Goal: Check status: Check status

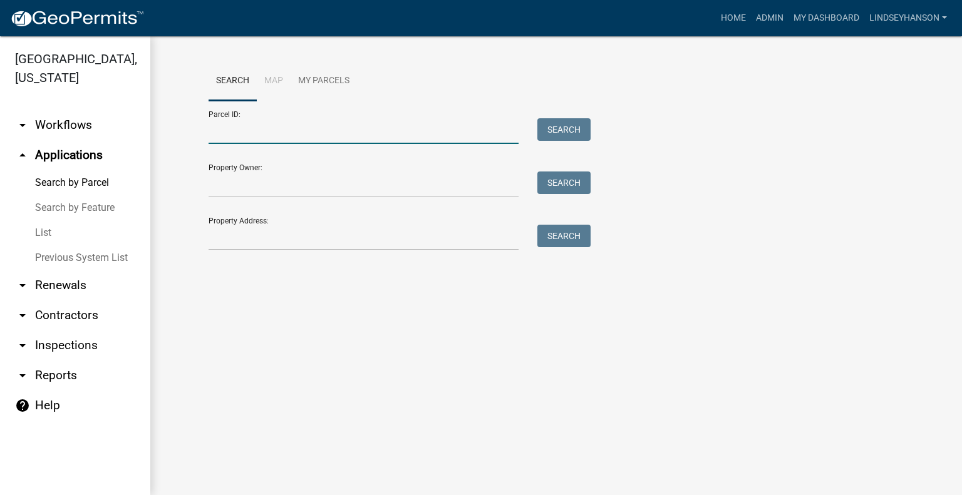
click at [318, 130] on input "Parcel ID:" at bounding box center [364, 131] width 310 height 26
paste input "71002992098000"
type input "71002992098000"
click at [562, 131] on button "Search" at bounding box center [563, 129] width 53 height 23
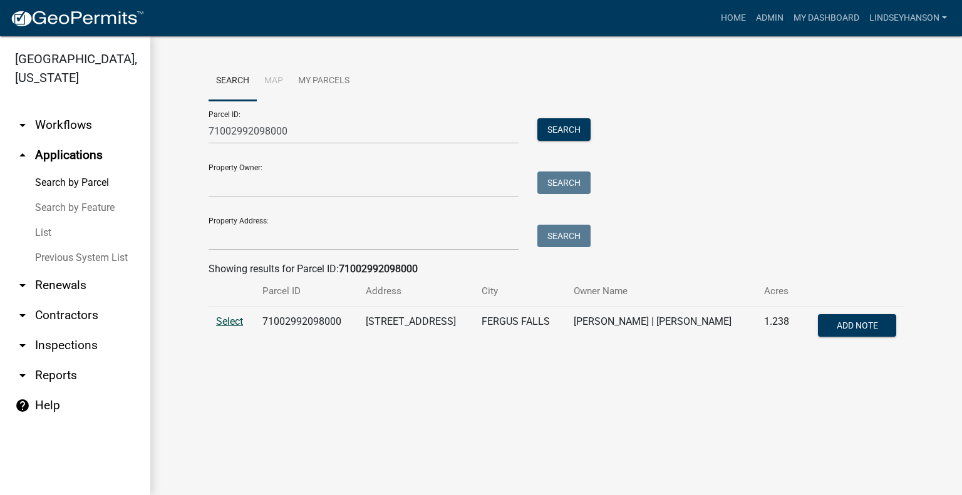
click at [228, 319] on span "Select" at bounding box center [229, 322] width 27 height 12
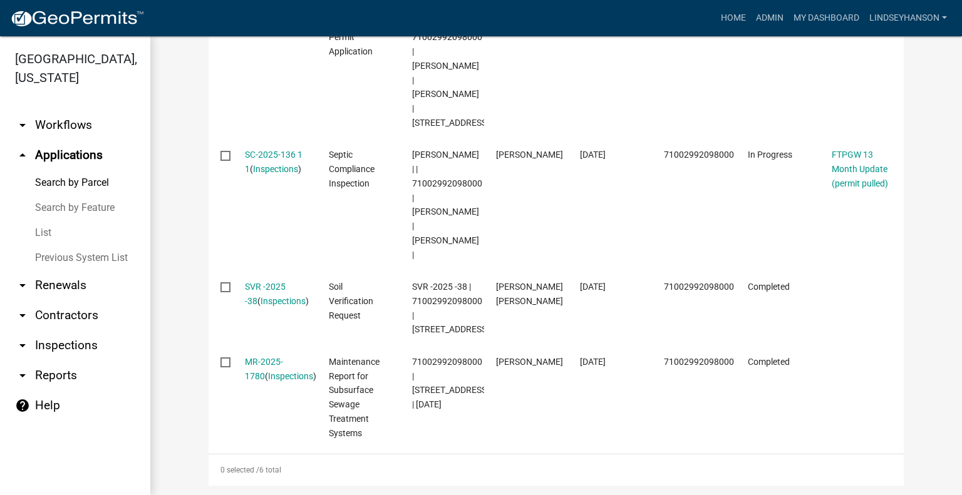
scroll to position [770, 0]
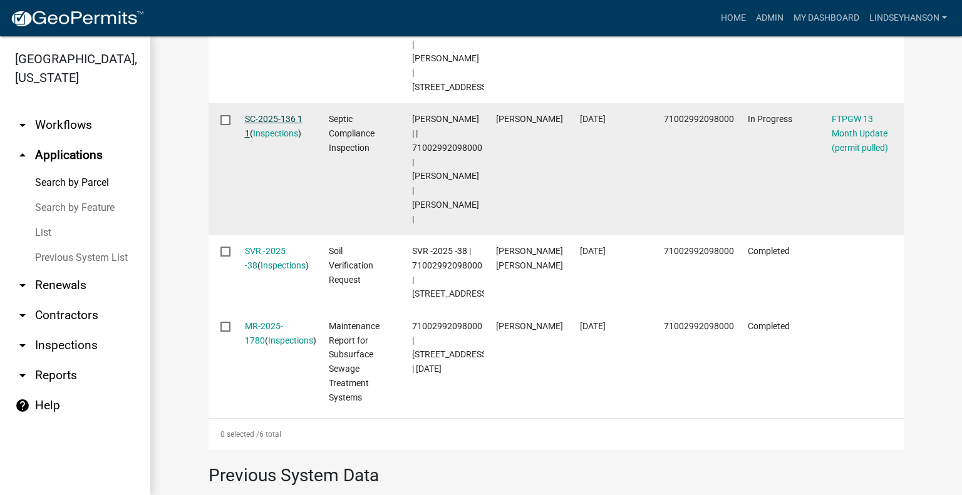
click at [276, 138] on link "SC-2025-136 1 1" at bounding box center [274, 126] width 58 height 24
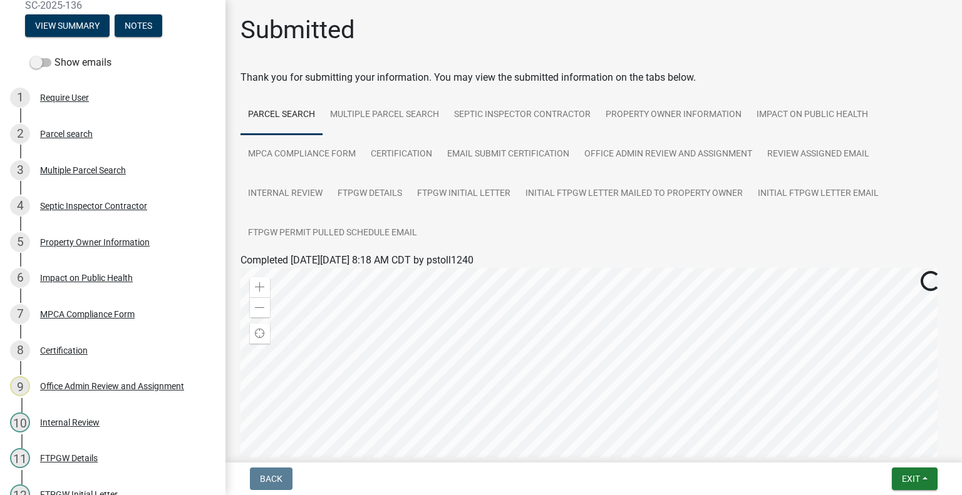
scroll to position [256, 0]
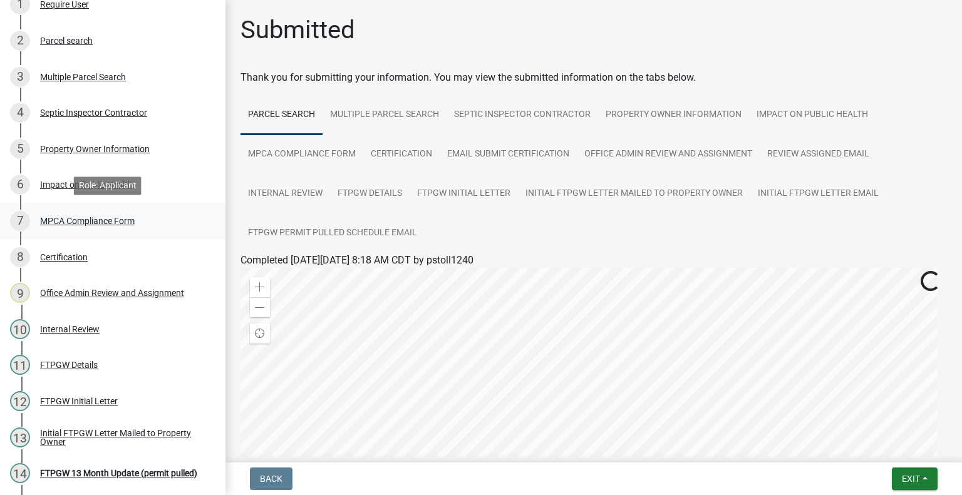
click at [124, 217] on div "MPCA Compliance Form" at bounding box center [87, 221] width 95 height 9
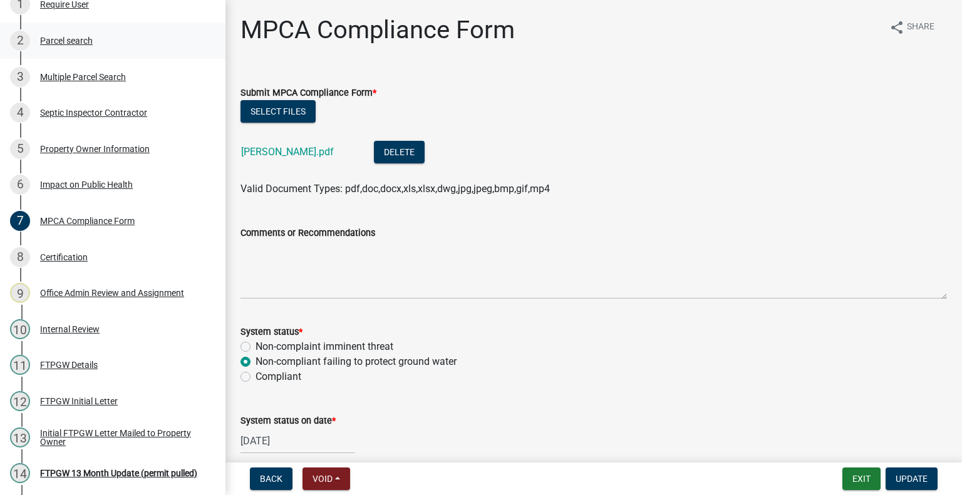
click at [85, 41] on div "Parcel search" at bounding box center [66, 40] width 53 height 9
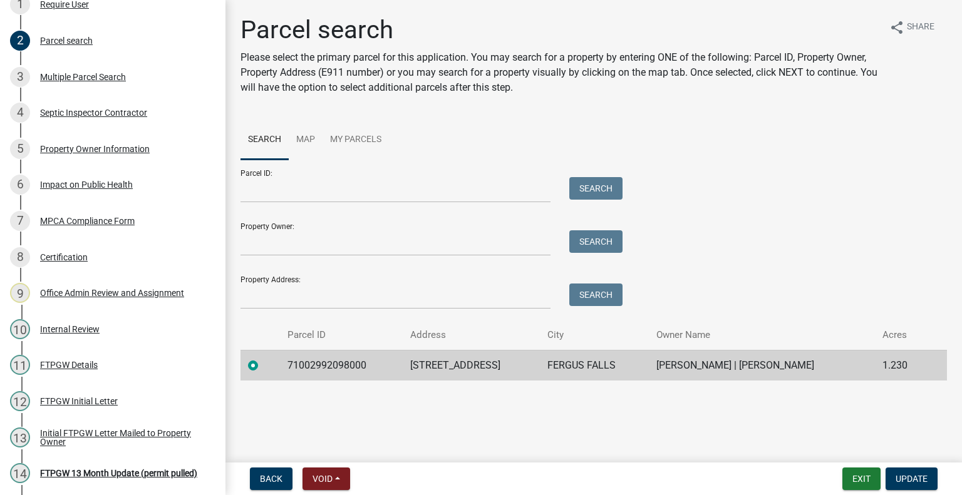
click at [336, 368] on td "71002992098000" at bounding box center [341, 365] width 123 height 31
copy td "71002992098000"
click at [267, 471] on button "Back" at bounding box center [271, 479] width 43 height 23
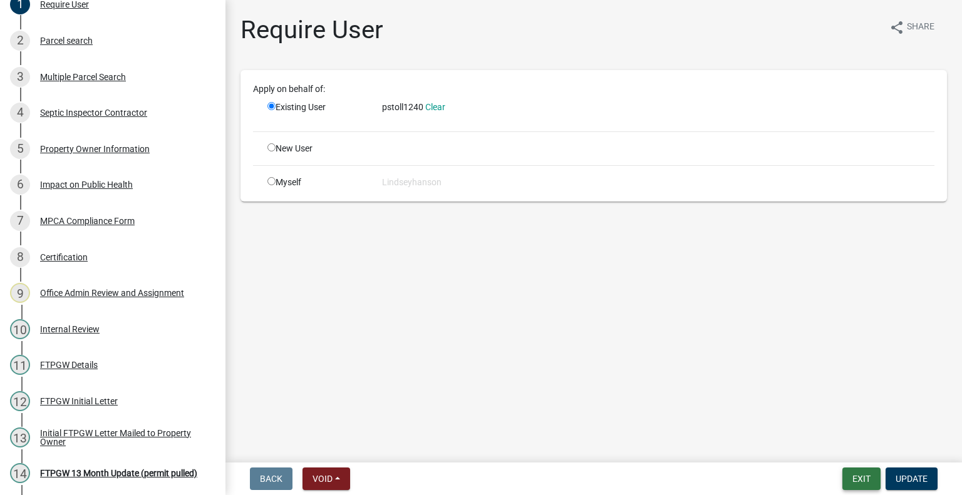
click at [852, 479] on button "Exit" at bounding box center [861, 479] width 38 height 23
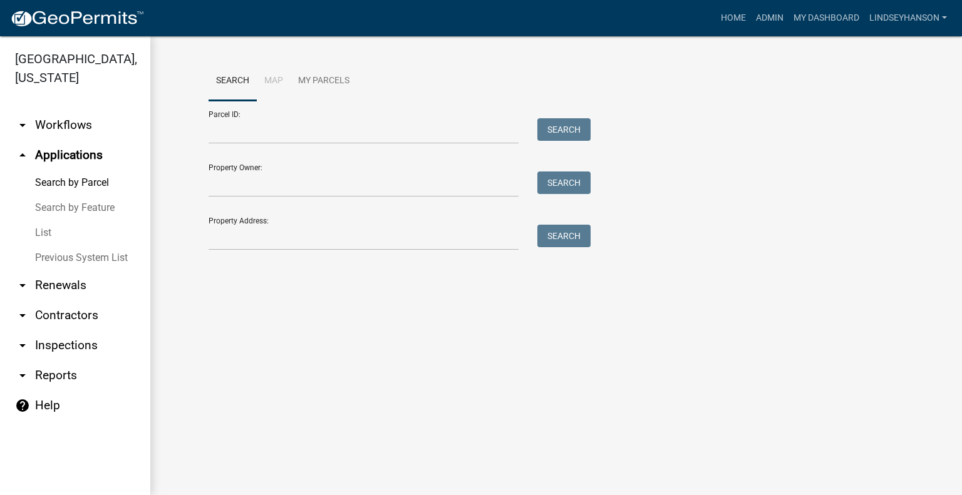
click at [263, 106] on div "Parcel ID: Search" at bounding box center [397, 122] width 376 height 43
click at [259, 125] on input "Parcel ID:" at bounding box center [364, 131] width 310 height 26
paste input "71002992098000"
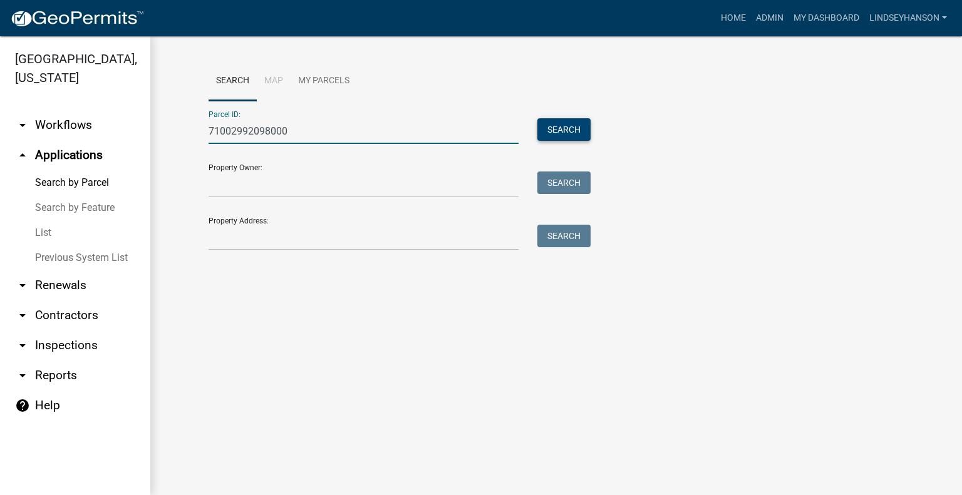
type input "71002992098000"
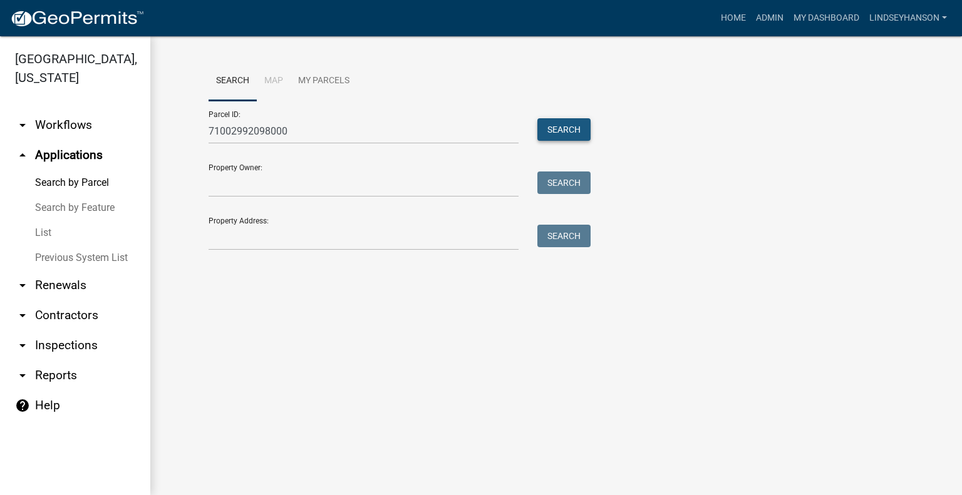
click at [561, 129] on button "Search" at bounding box center [563, 129] width 53 height 23
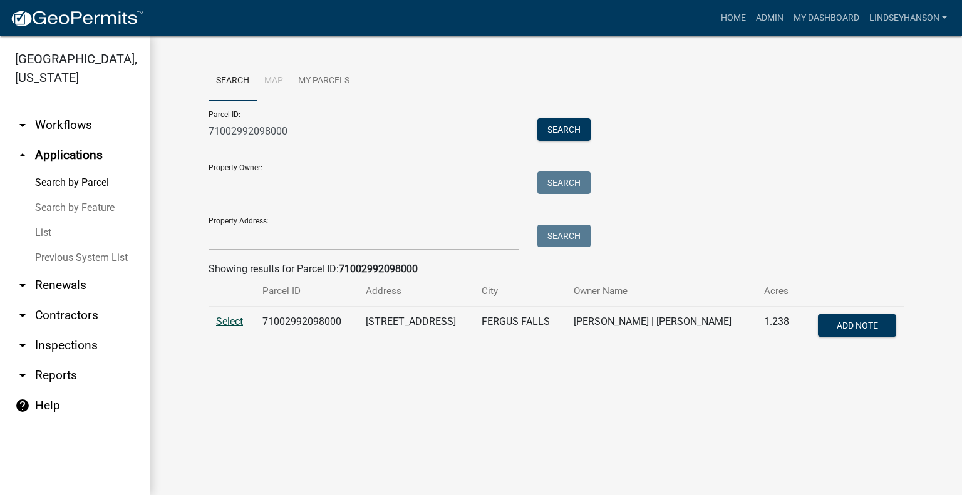
click at [232, 323] on span "Select" at bounding box center [229, 322] width 27 height 12
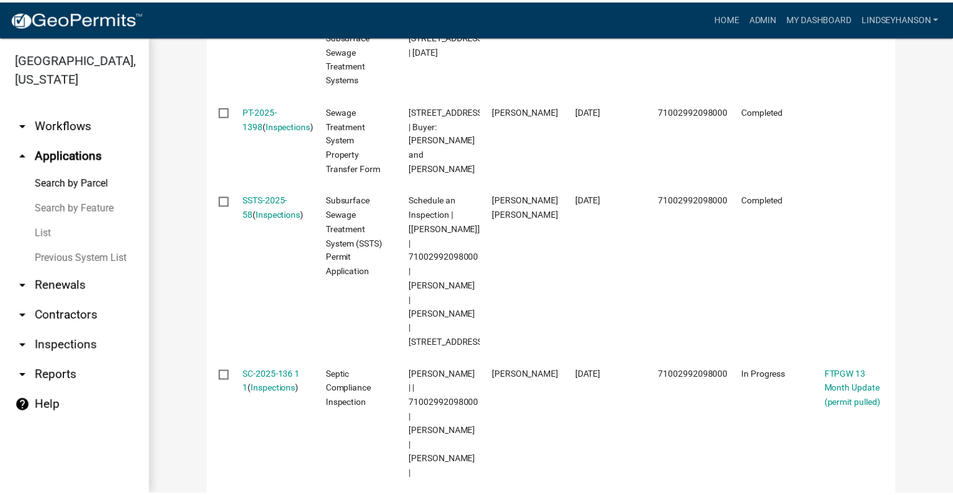
scroll to position [514, 0]
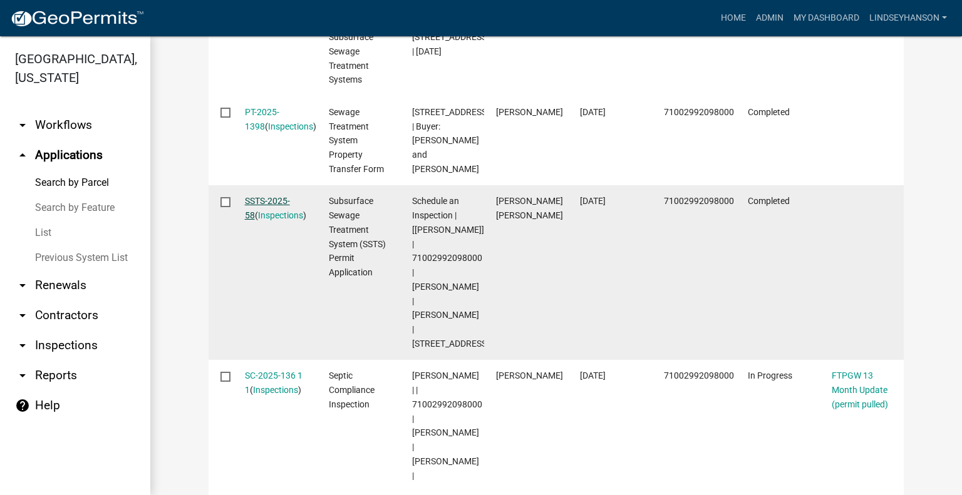
click at [284, 220] on link "SSTS-2025-58" at bounding box center [267, 208] width 45 height 24
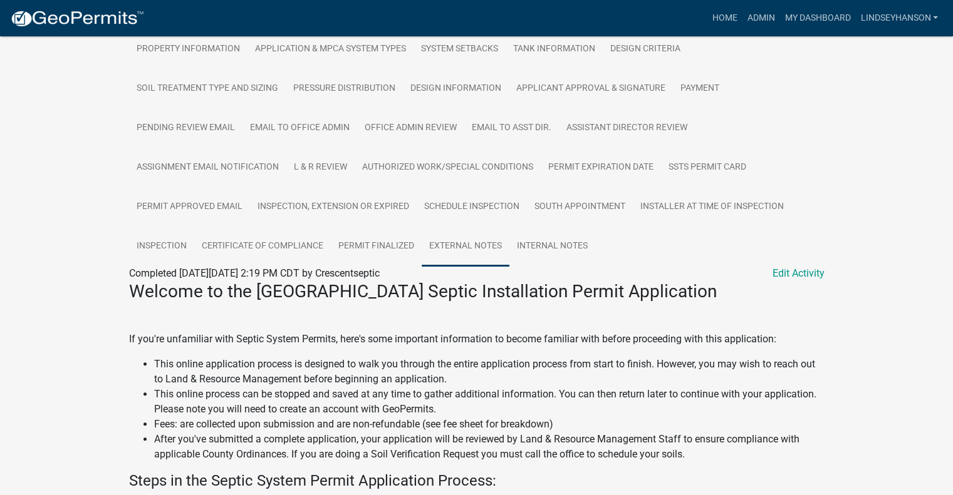
scroll to position [313, 0]
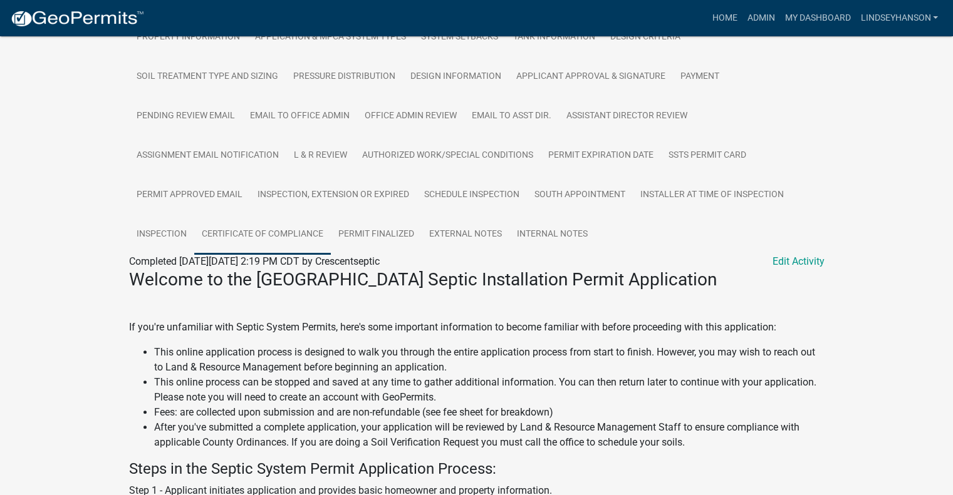
click at [258, 230] on link "Certificate of Compliance" at bounding box center [262, 235] width 137 height 40
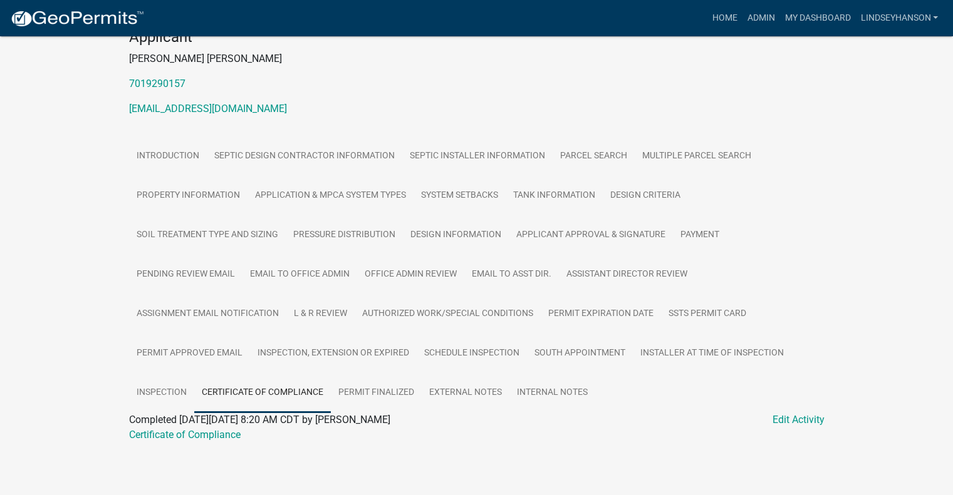
scroll to position [158, 0]
click at [170, 435] on link "Certificate of Compliance" at bounding box center [184, 435] width 111 height 12
click at [759, 14] on link "Admin" at bounding box center [761, 18] width 38 height 24
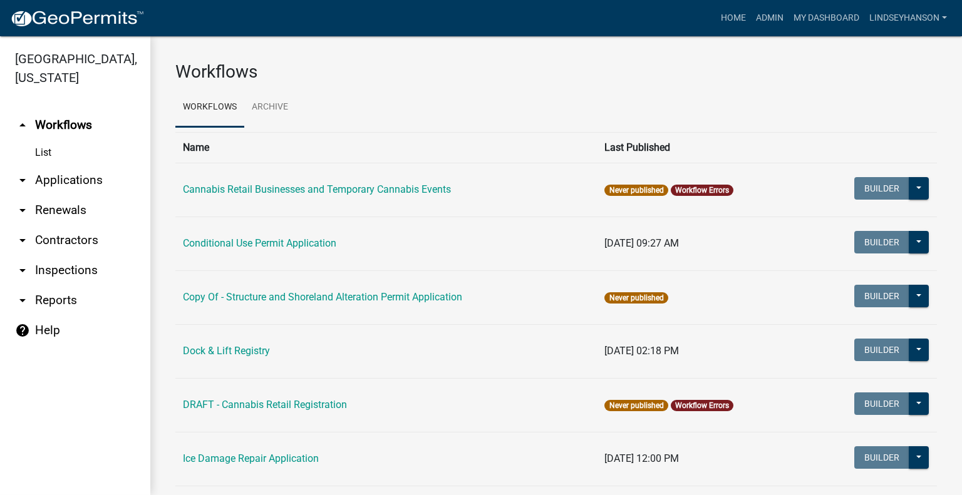
click at [93, 180] on link "arrow_drop_down Applications" at bounding box center [75, 180] width 150 height 30
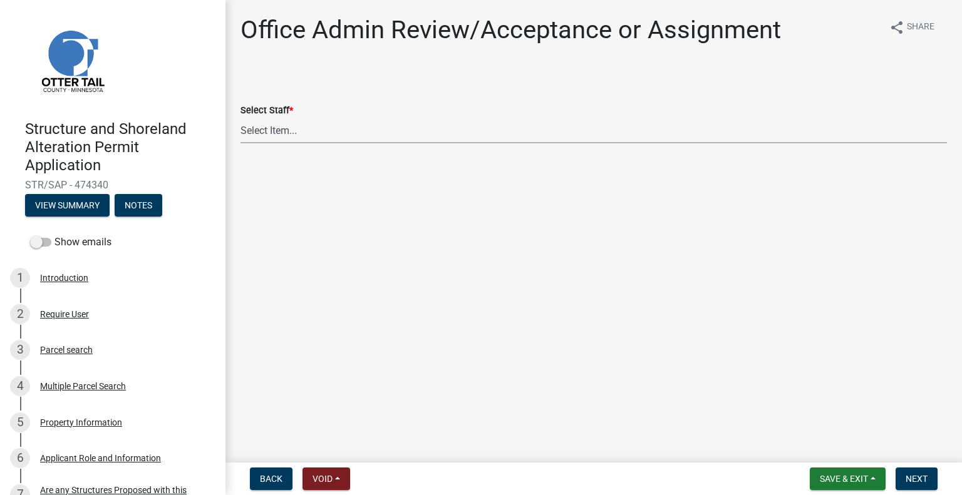
click at [338, 123] on select "Select Item... [PERSON_NAME] ([EMAIL_ADDRESS][DOMAIN_NAME]) [PERSON_NAME] ([EMA…" at bounding box center [594, 131] width 706 height 26
click at [241, 118] on select "Select Item... [PERSON_NAME] ([EMAIL_ADDRESS][DOMAIN_NAME]) [PERSON_NAME] ([EMA…" at bounding box center [594, 131] width 706 height 26
select select "587f38f5-c90e-4c12-9e10-d3e23909bbca"
click at [914, 479] on span "Next" at bounding box center [917, 479] width 22 height 10
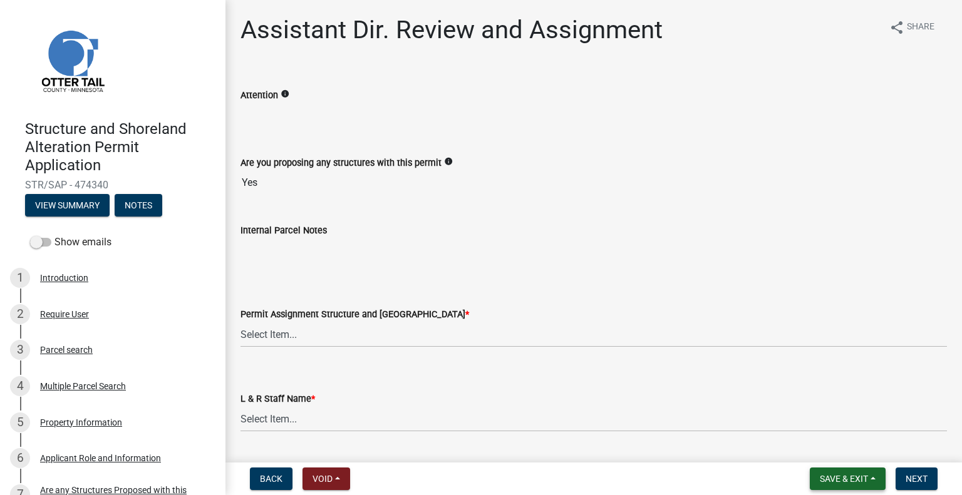
drag, startPoint x: 854, startPoint y: 477, endPoint x: 847, endPoint y: 468, distance: 11.3
click at [854, 477] on span "Save & Exit" at bounding box center [844, 479] width 48 height 10
click at [828, 448] on button "Save & Exit" at bounding box center [835, 447] width 100 height 30
